Goal: Navigation & Orientation: Understand site structure

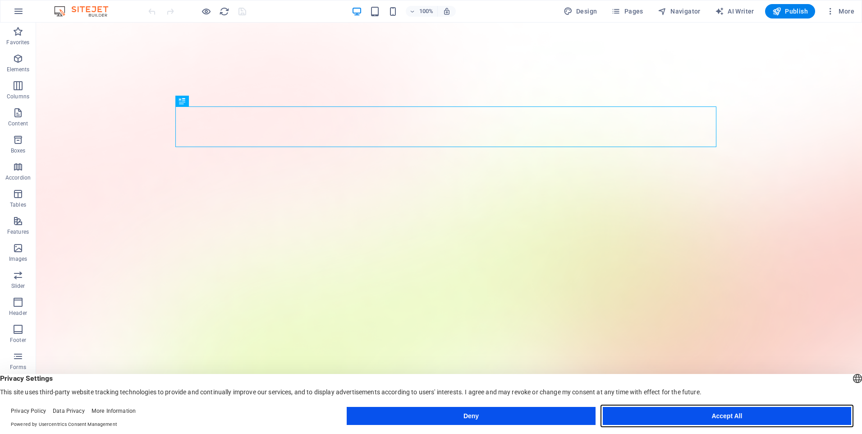
click at [800, 419] on button "Accept All" at bounding box center [727, 416] width 248 height 18
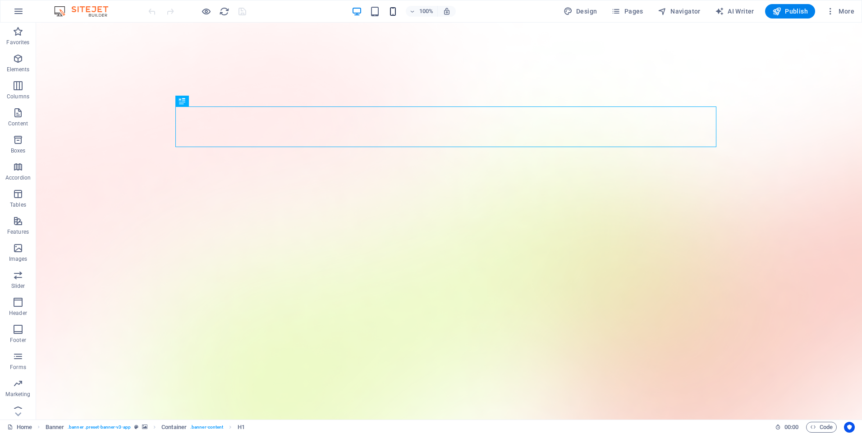
click at [388, 13] on span "button" at bounding box center [393, 11] width 11 height 10
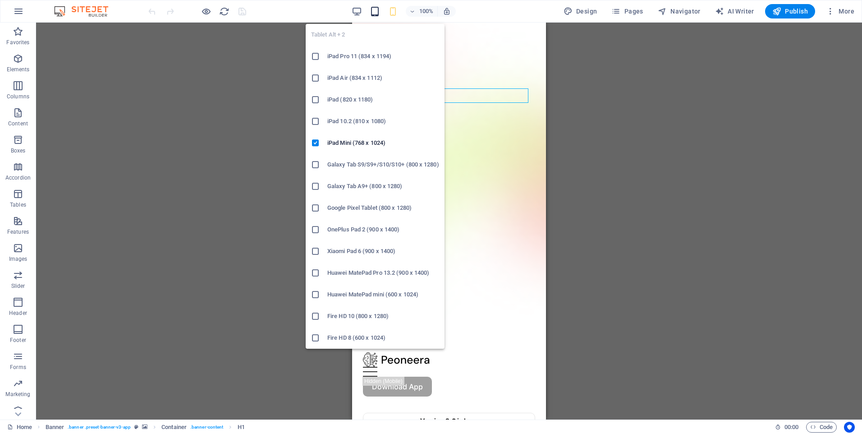
click at [376, 14] on icon "button" at bounding box center [375, 11] width 10 height 10
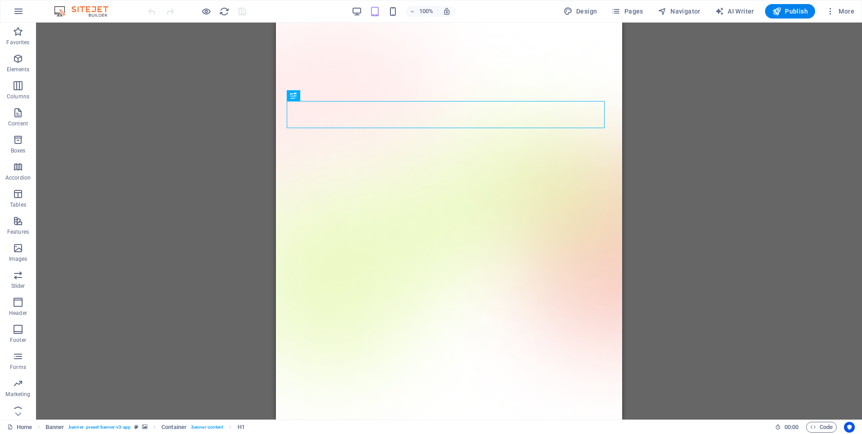
click at [365, 9] on div "100%" at bounding box center [404, 11] width 104 height 14
click at [851, 19] on div "100% Design Pages Navigator AI Writer Publish More" at bounding box center [430, 11] width 861 height 22
click at [848, 14] on span "More" at bounding box center [840, 11] width 28 height 9
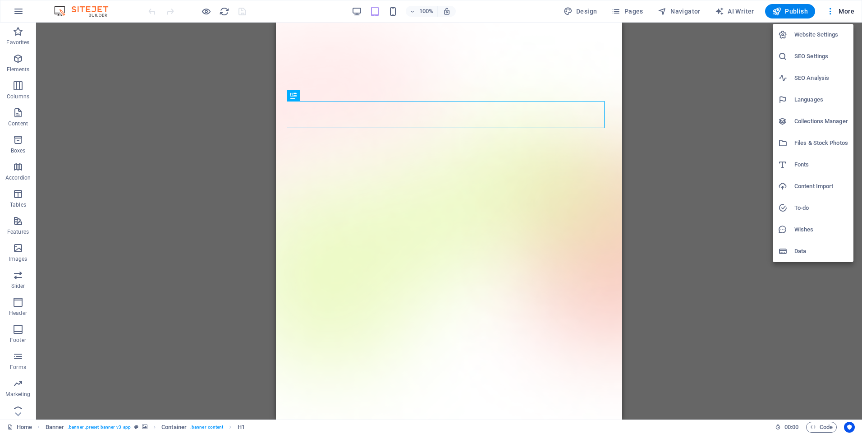
click at [19, 8] on div at bounding box center [431, 217] width 862 height 434
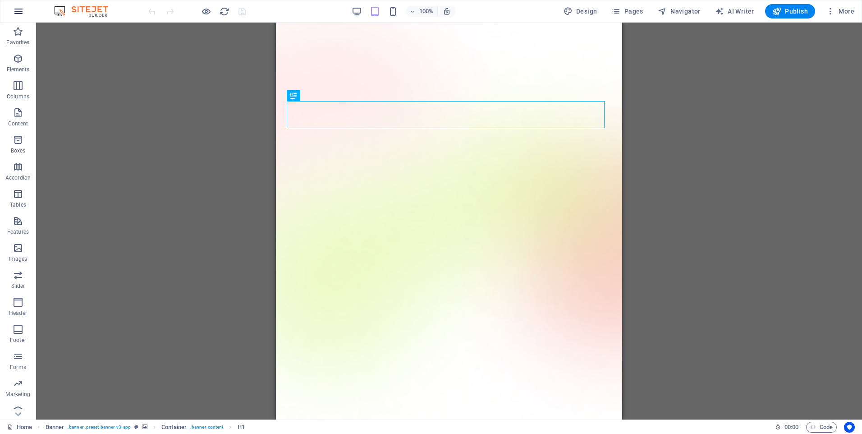
drag, startPoint x: 19, startPoint y: 8, endPoint x: 21, endPoint y: 15, distance: 7.1
click at [21, 15] on icon "button" at bounding box center [18, 11] width 11 height 11
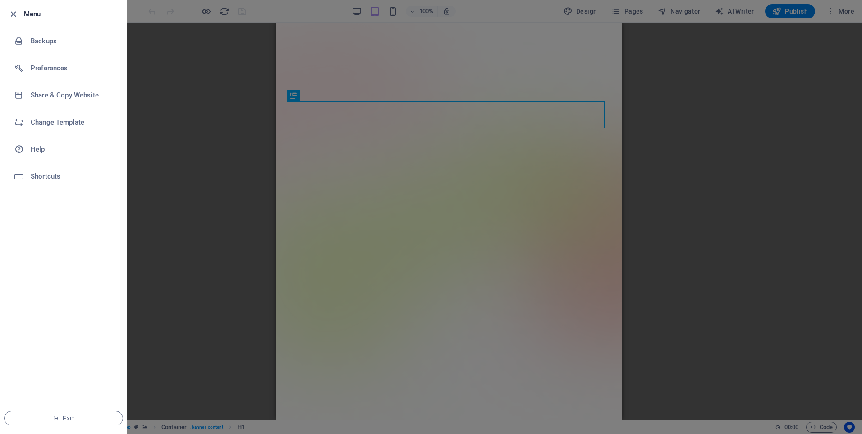
click at [143, 110] on div at bounding box center [431, 217] width 862 height 434
